Goal: Transaction & Acquisition: Purchase product/service

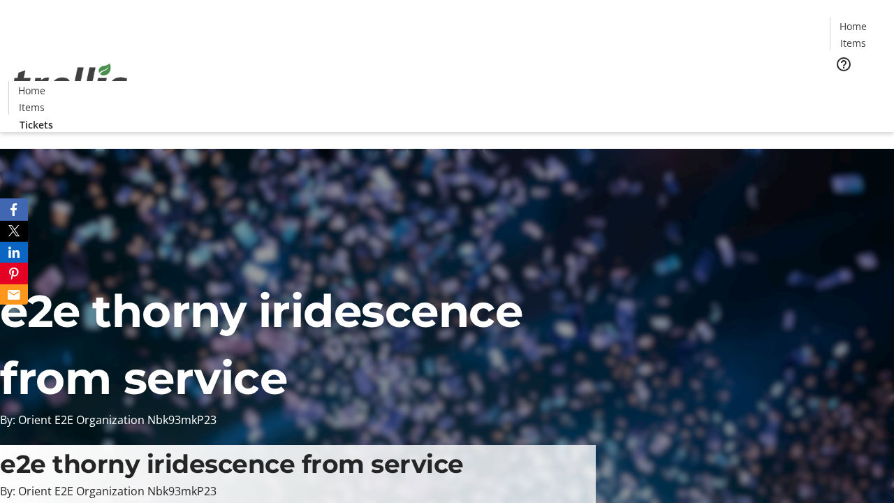
click at [841, 81] on span "Tickets" at bounding box center [858, 88] width 34 height 15
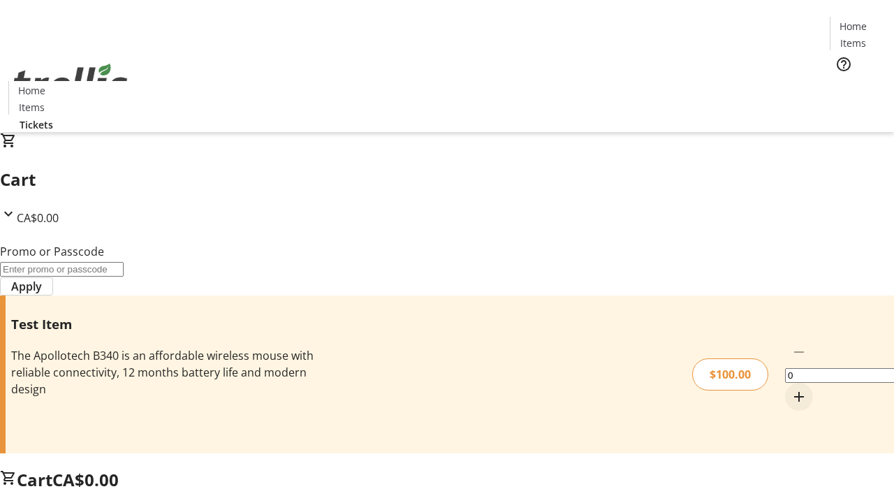
click at [791, 389] on mat-icon "Increment by one" at bounding box center [799, 397] width 17 height 17
type input "1"
type input "PERCENT"
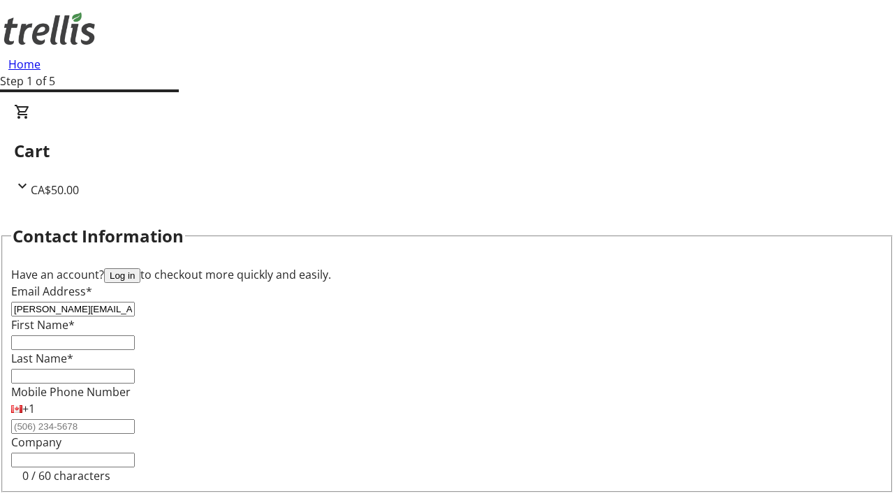
type input "[PERSON_NAME][EMAIL_ADDRESS][DOMAIN_NAME]"
type input "[PERSON_NAME]"
type input "Bosco"
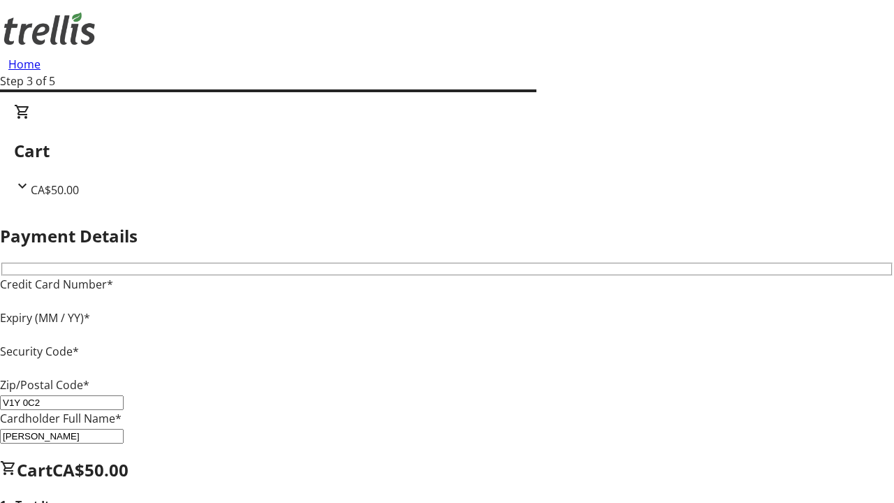
type input "V1Y 0C2"
